Goal: Task Accomplishment & Management: Manage account settings

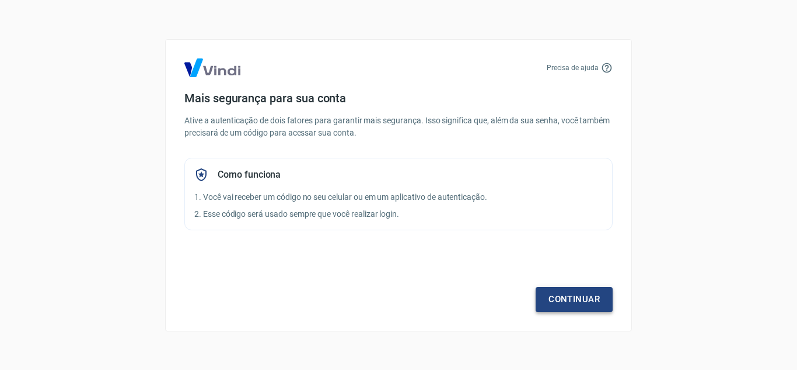
click at [566, 296] on link "Continuar" at bounding box center [574, 299] width 77 height 25
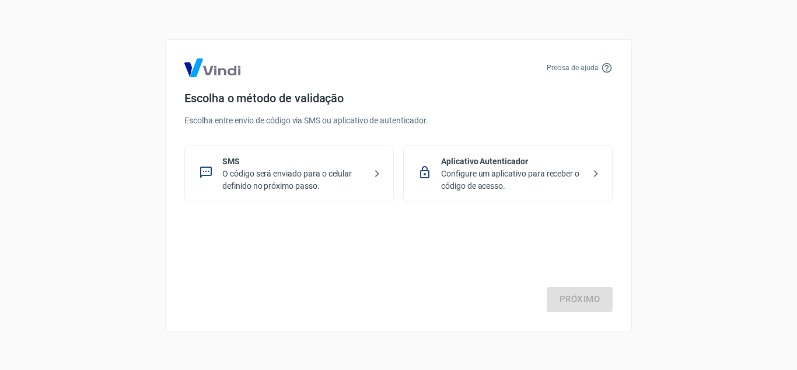
click at [303, 183] on p "O código será enviado para o celular definido no próximo passo." at bounding box center [293, 180] width 143 height 25
